Goal: Complete application form

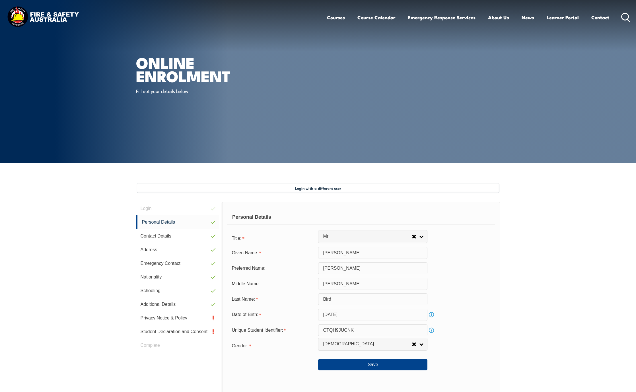
select select "Mr"
select select "M"
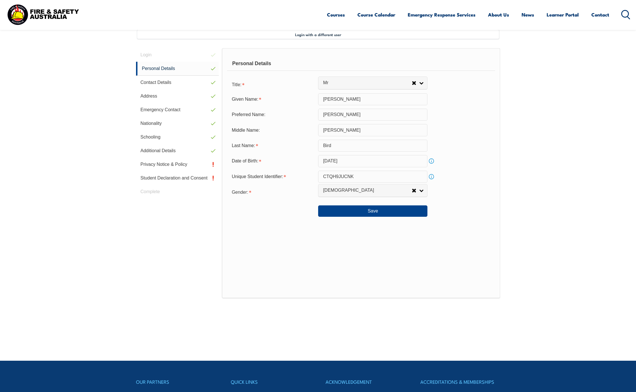
scroll to position [155, 0]
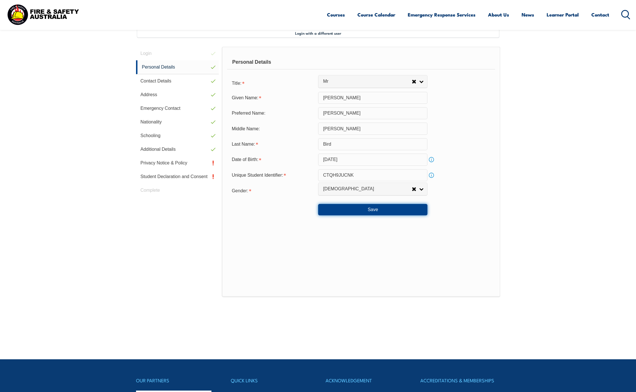
click at [375, 211] on button "Save" at bounding box center [372, 209] width 109 height 11
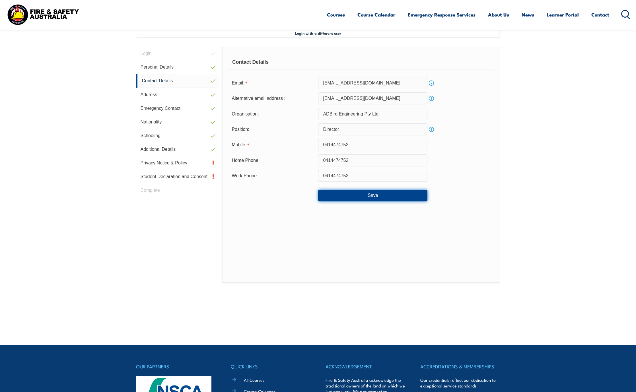
click at [377, 196] on button "Save" at bounding box center [372, 195] width 109 height 11
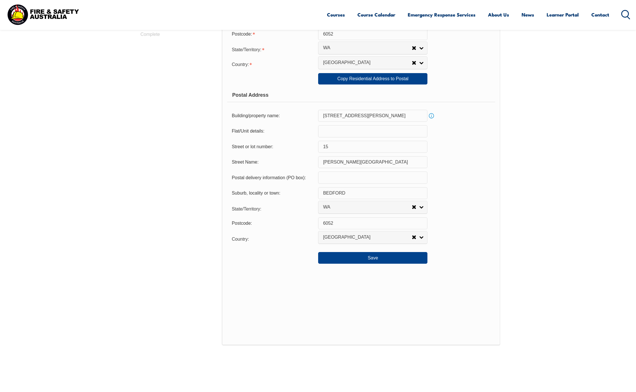
scroll to position [326, 0]
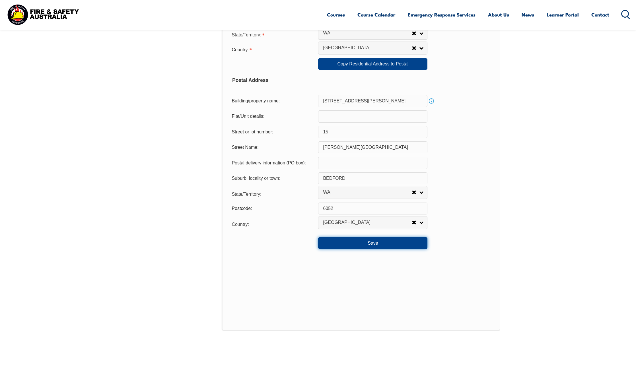
click at [370, 245] on button "Save" at bounding box center [372, 242] width 109 height 11
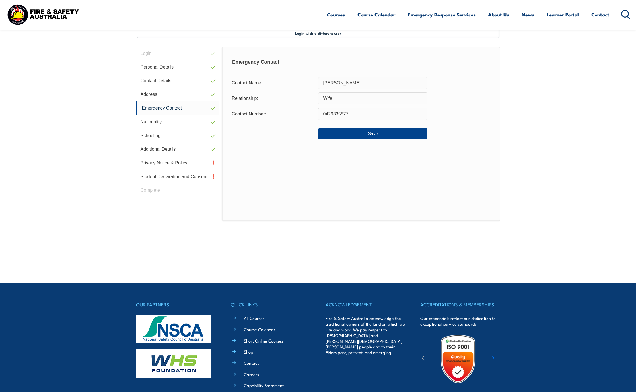
scroll to position [155, 0]
click at [382, 134] on button "Save" at bounding box center [372, 133] width 109 height 11
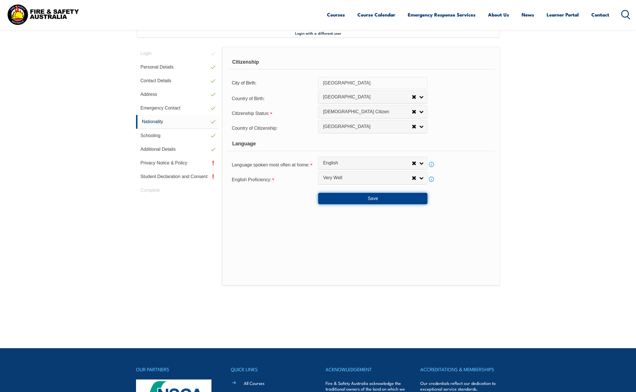
click at [378, 200] on button "Save" at bounding box center [372, 198] width 109 height 11
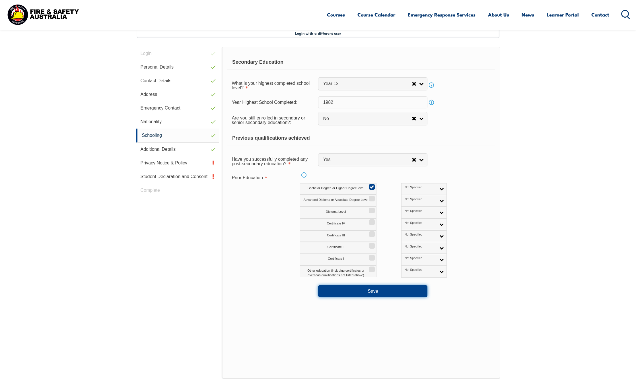
click at [373, 296] on button "Save" at bounding box center [372, 291] width 109 height 11
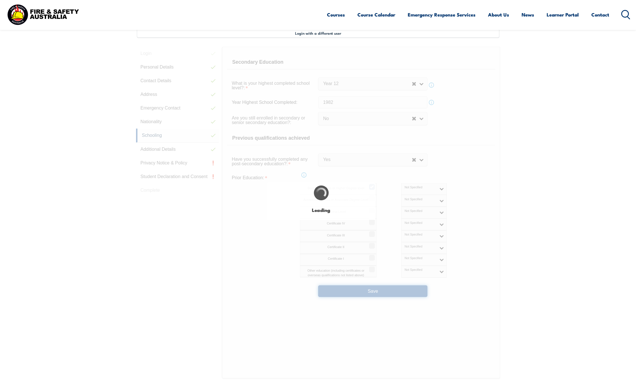
select select "false"
select select "true"
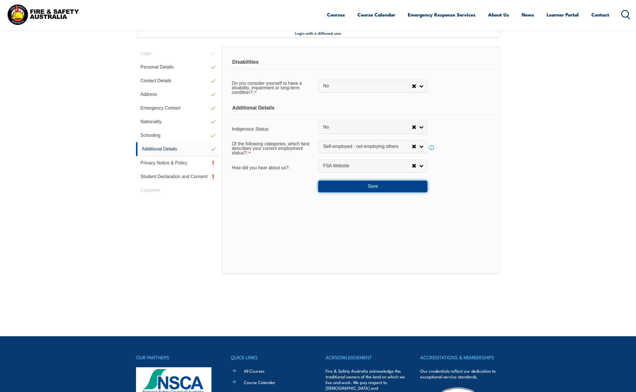
click at [377, 191] on button "Save" at bounding box center [372, 186] width 109 height 11
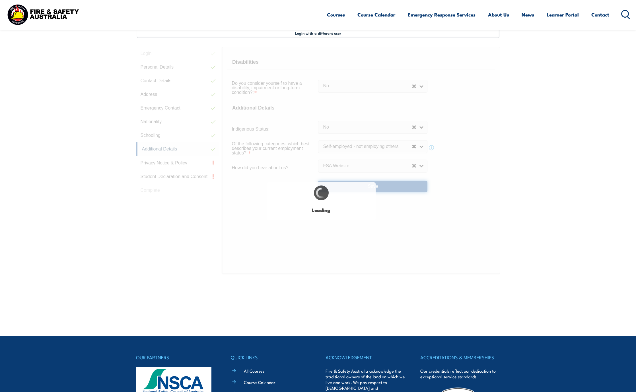
select select "false"
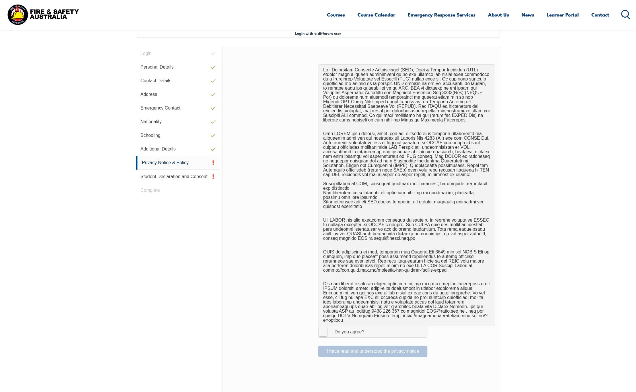
click at [322, 326] on label "I Agree Do you agree?" at bounding box center [372, 331] width 109 height 11
click at [369, 327] on input "I Agree Do you agree?" at bounding box center [374, 332] width 10 height 11
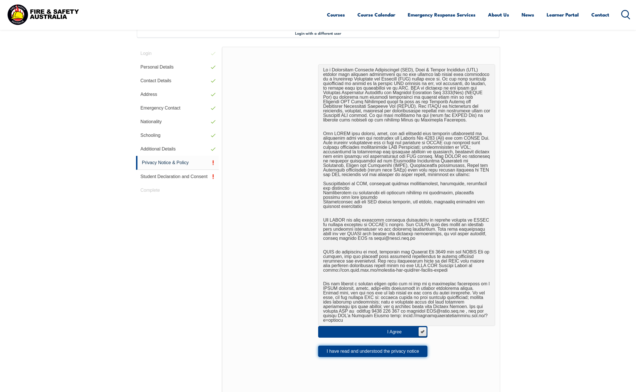
click at [374, 348] on button "I have read and understood the privacy notice" at bounding box center [372, 351] width 109 height 11
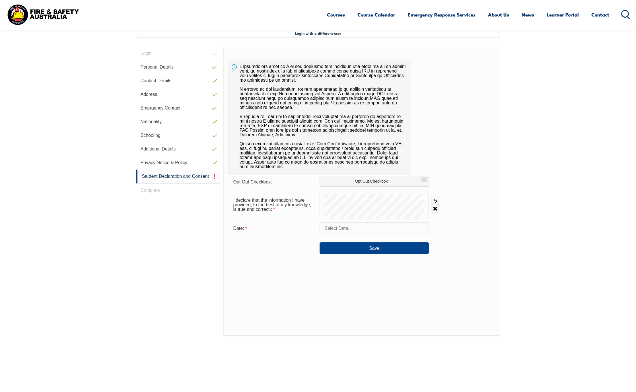
click at [337, 228] on input "text" at bounding box center [374, 229] width 109 height 12
click at [362, 299] on span "20" at bounding box center [363, 296] width 11 height 11
type input "August 20, 2025"
click at [380, 244] on button "Save" at bounding box center [374, 248] width 109 height 11
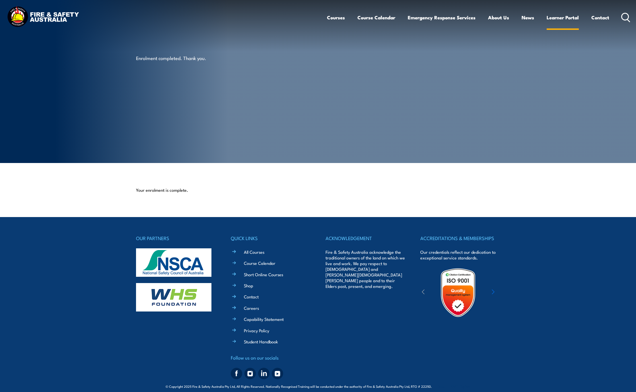
click at [554, 19] on link "Learner Portal" at bounding box center [563, 17] width 32 height 15
